Goal: Transaction & Acquisition: Purchase product/service

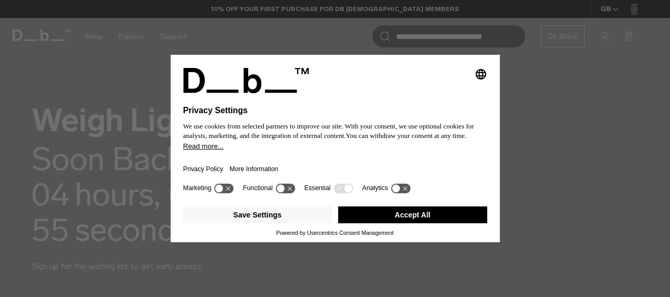
click at [408, 216] on button "Accept All" at bounding box center [412, 214] width 149 height 17
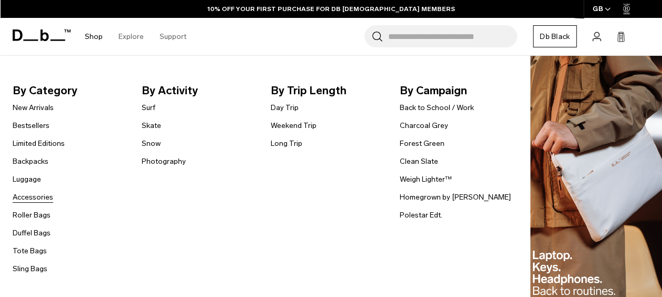
click at [18, 198] on link "Accessories" at bounding box center [33, 197] width 41 height 11
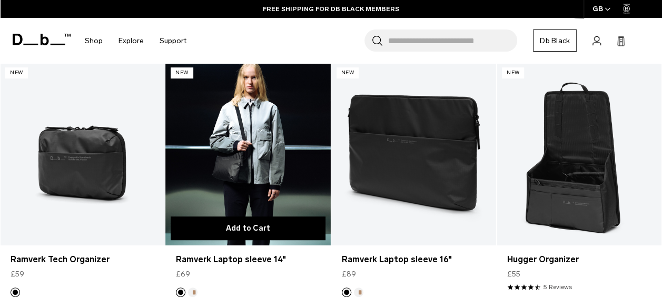
scroll to position [211, 0]
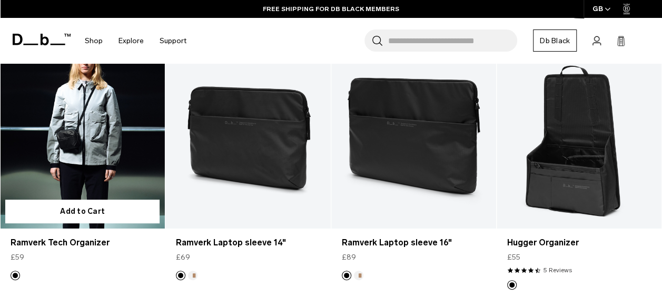
click at [77, 144] on link "Ramverk Tech Organizer" at bounding box center [82, 136] width 165 height 183
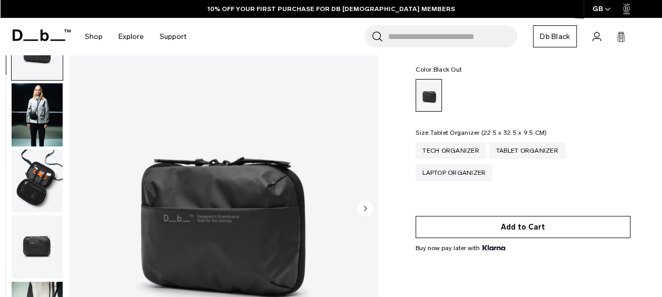
scroll to position [53, 0]
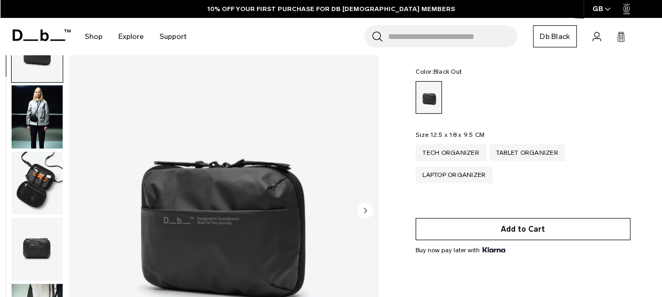
click at [530, 224] on button "Add to Cart" at bounding box center [522, 229] width 215 height 22
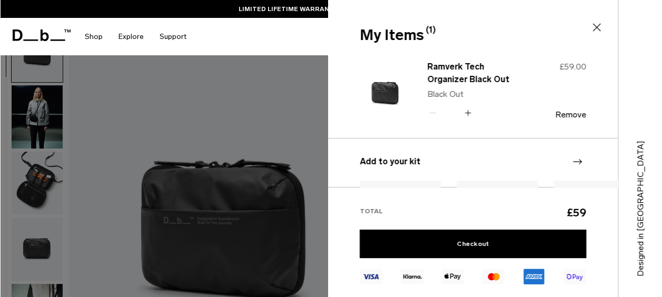
click at [599, 29] on icon at bounding box center [596, 27] width 13 height 13
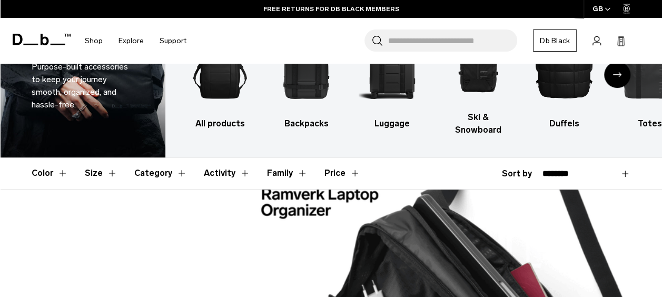
scroll to position [119, 0]
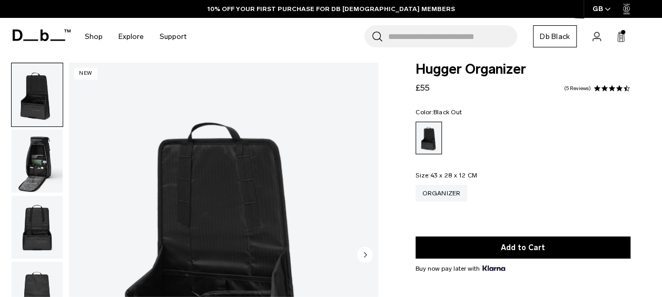
scroll to position [105, 0]
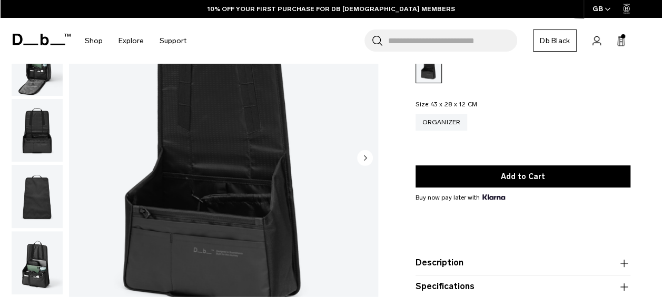
click at [34, 142] on img "button" at bounding box center [37, 130] width 51 height 63
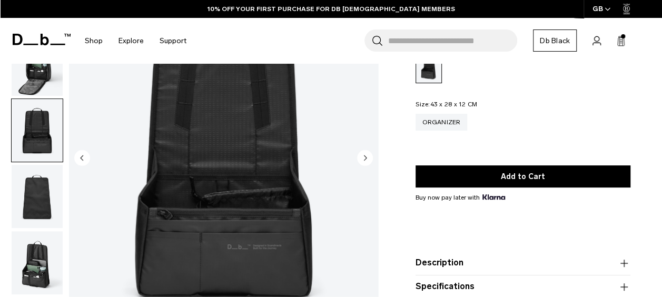
click at [35, 191] on img "button" at bounding box center [37, 196] width 51 height 63
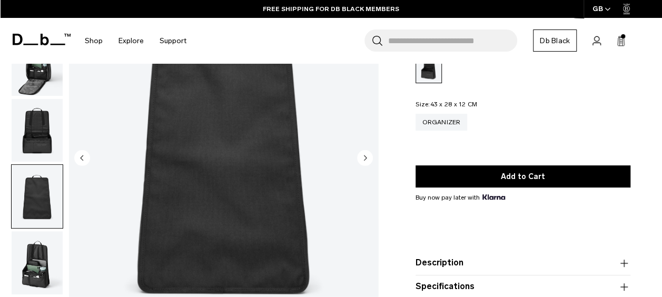
scroll to position [158, 0]
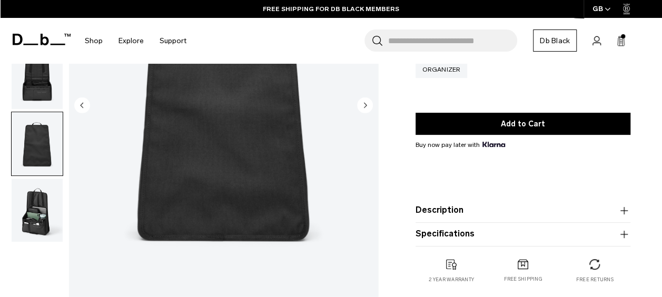
click at [36, 208] on img "button" at bounding box center [37, 209] width 51 height 63
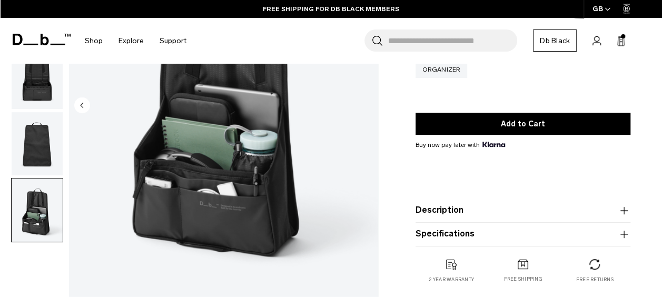
scroll to position [105, 0]
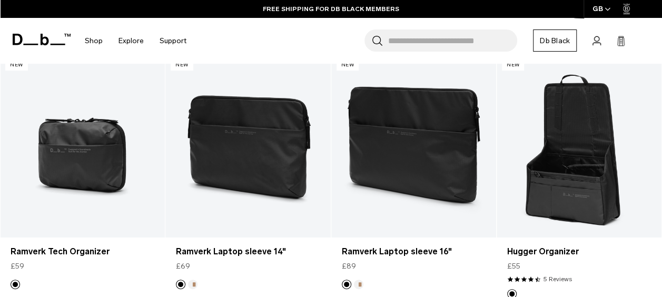
scroll to position [224, 0]
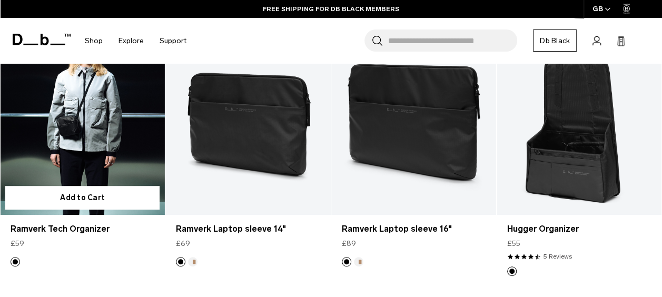
click at [50, 107] on link "Ramverk Tech Organizer" at bounding box center [82, 123] width 165 height 183
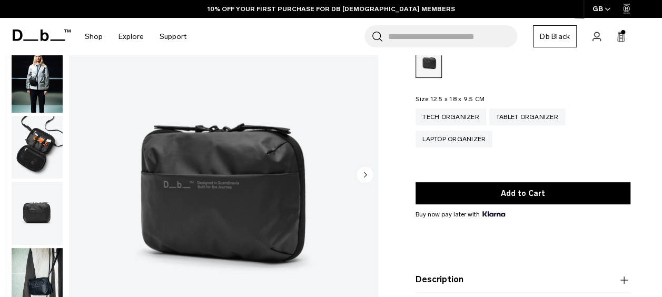
scroll to position [105, 0]
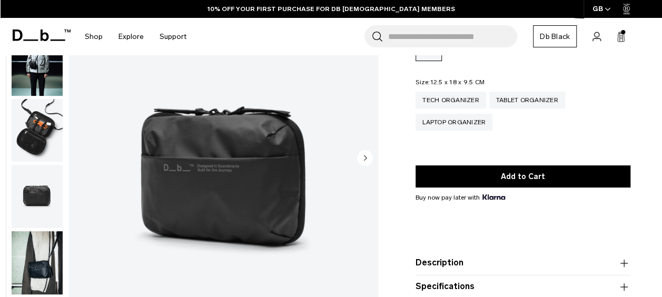
click at [49, 124] on img "button" at bounding box center [37, 130] width 51 height 63
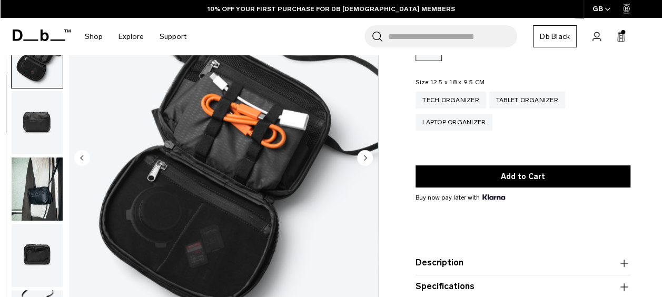
scroll to position [76, 0]
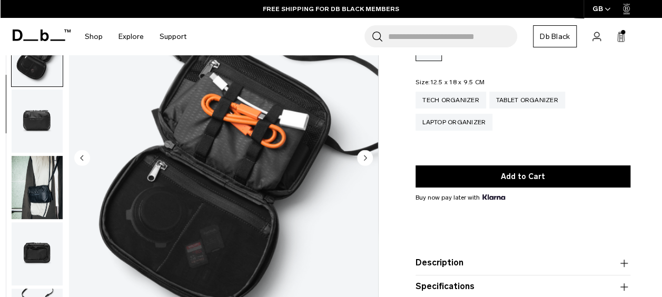
click at [57, 188] on img "button" at bounding box center [37, 187] width 51 height 63
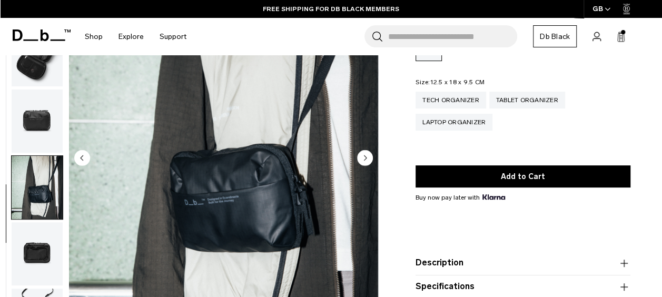
click at [35, 273] on img "button" at bounding box center [37, 253] width 51 height 63
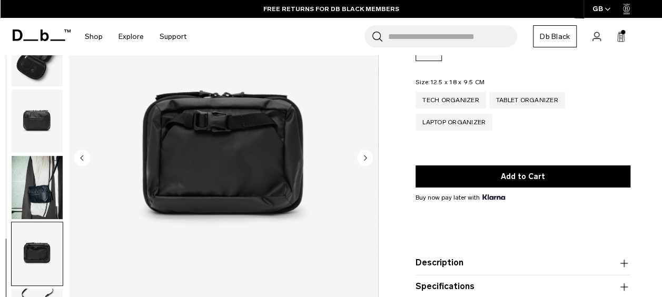
click at [24, 182] on img "button" at bounding box center [37, 187] width 51 height 63
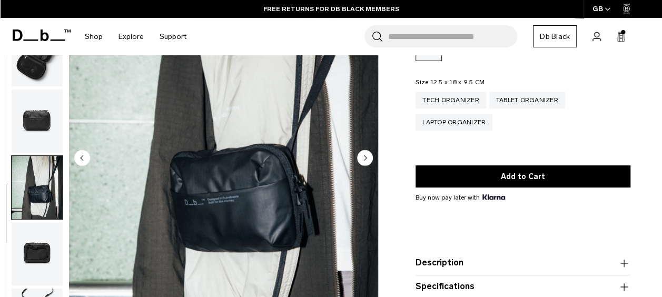
click at [31, 112] on img "button" at bounding box center [37, 120] width 51 height 63
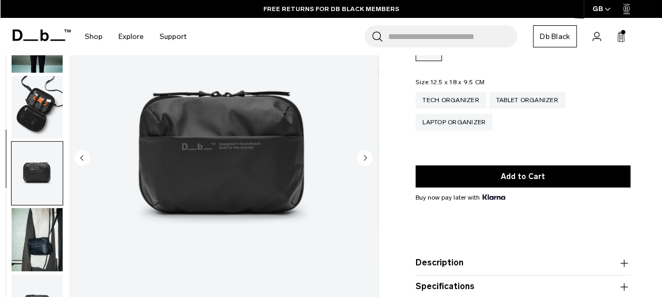
click at [31, 112] on img "button" at bounding box center [37, 107] width 51 height 63
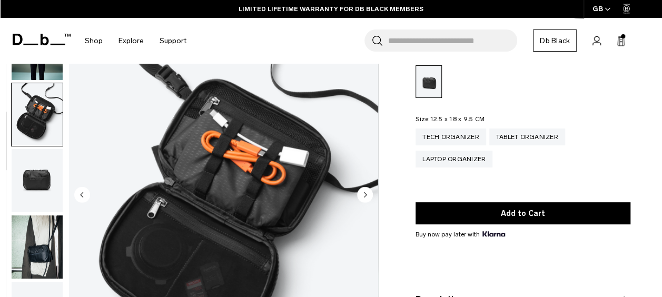
scroll to position [53, 0]
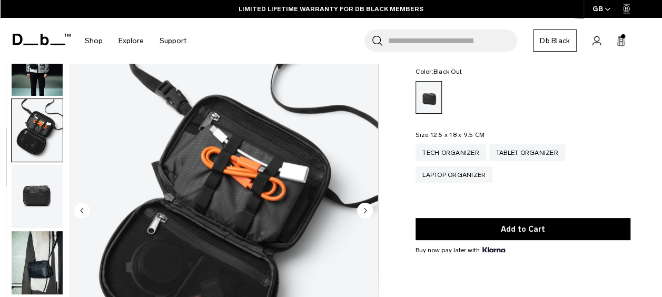
click at [56, 73] on img "button" at bounding box center [37, 64] width 51 height 63
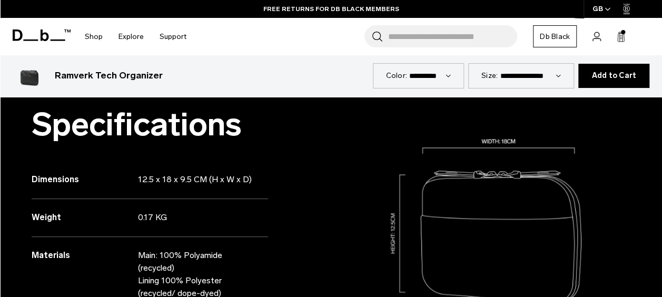
scroll to position [737, 0]
